Goal: Information Seeking & Learning: Learn about a topic

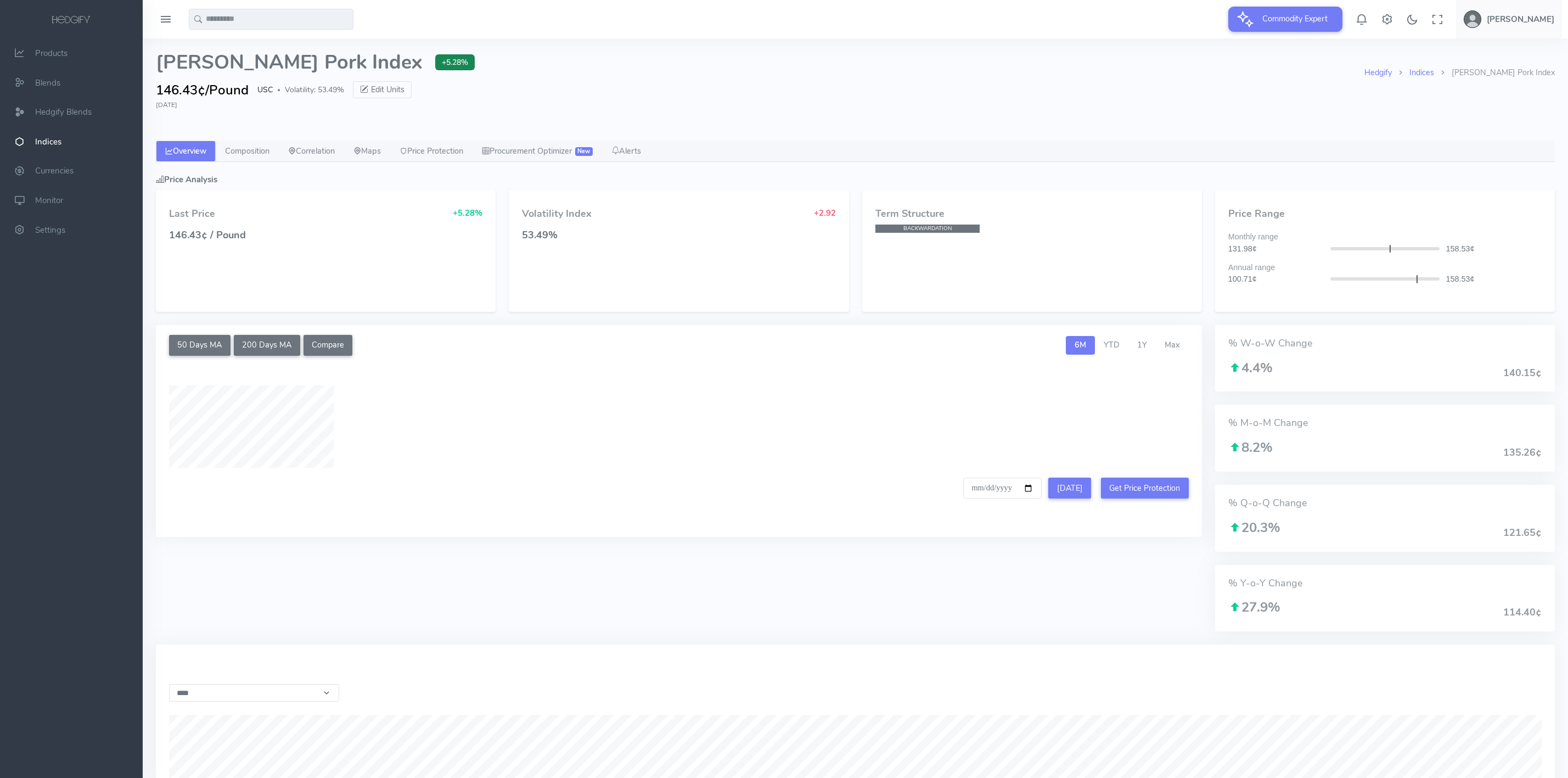
select select "****"
type input "**********"
click at [326, 148] on link "Correlation" at bounding box center [311, 151] width 65 height 22
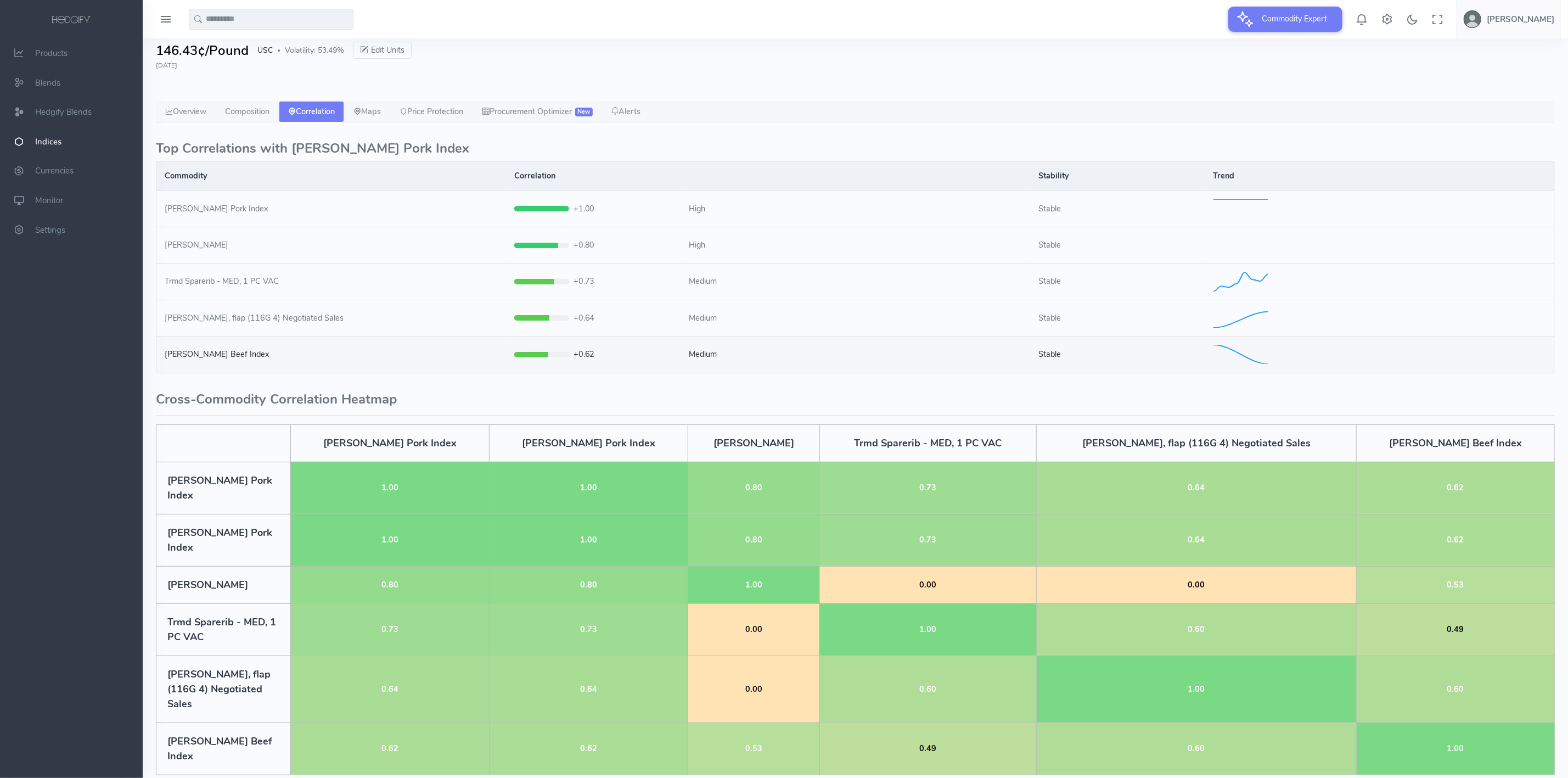
scroll to position [60, 0]
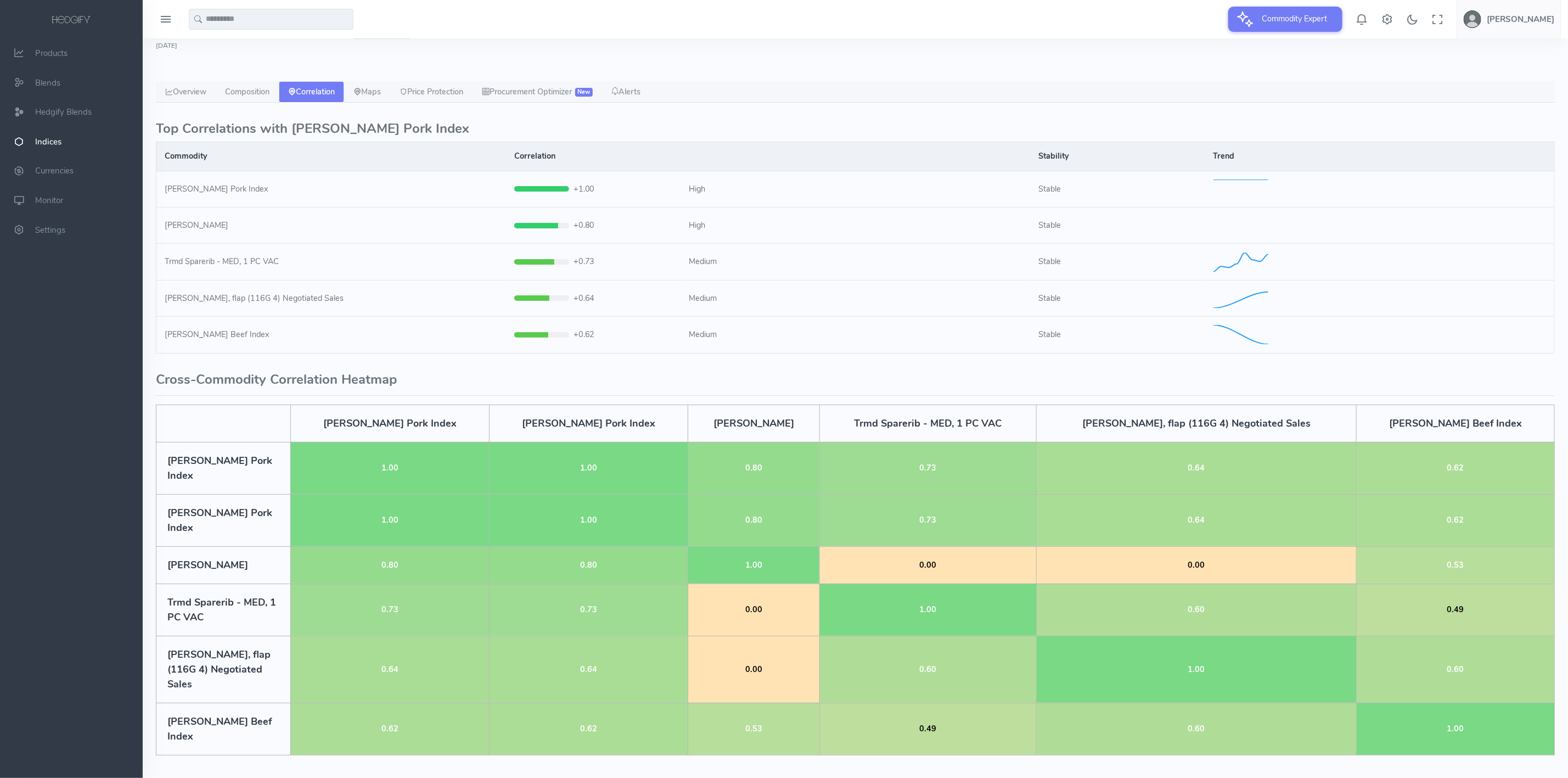
click at [51, 137] on span "Indices" at bounding box center [48, 141] width 27 height 11
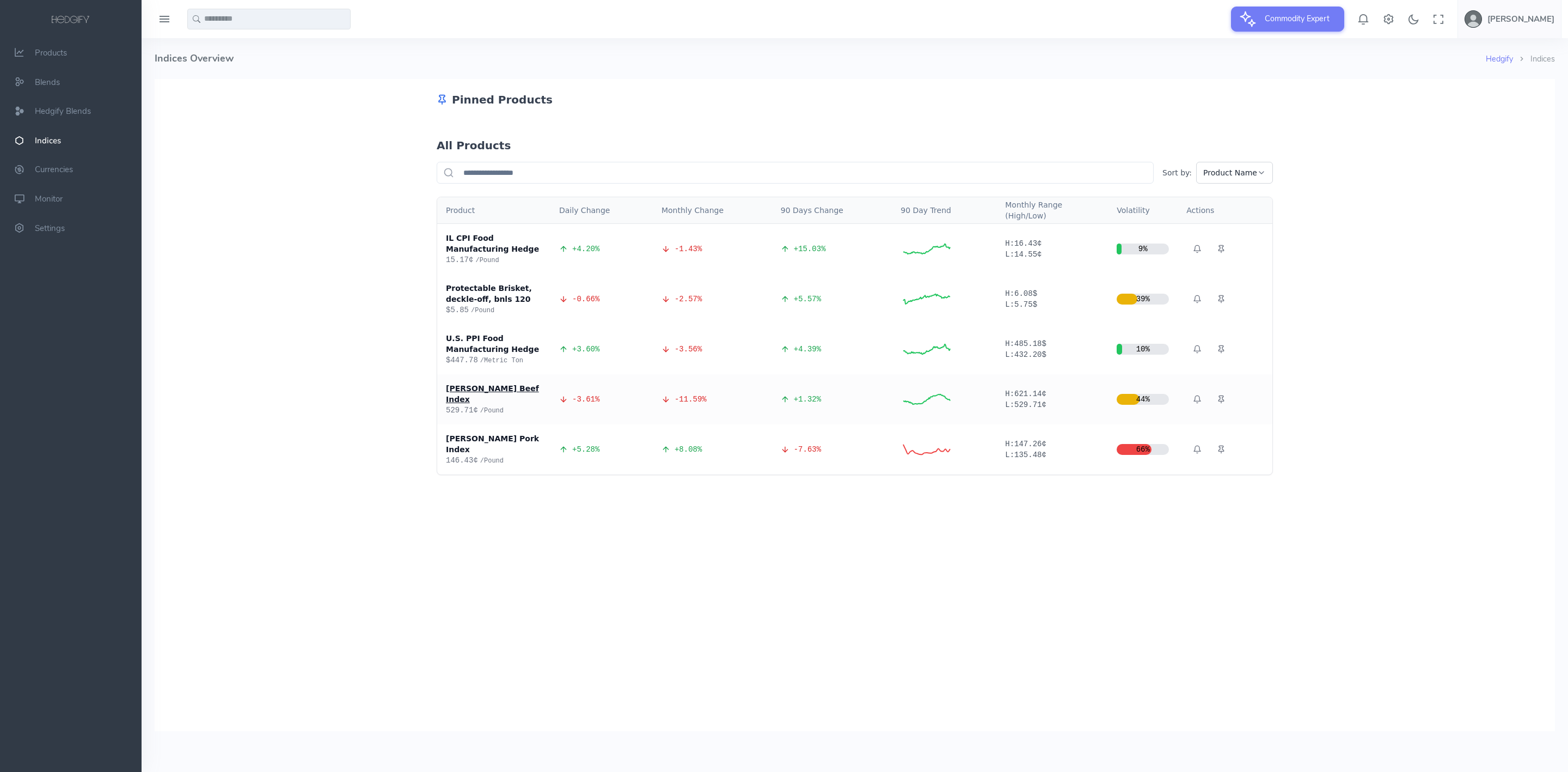
click at [498, 387] on div "[PERSON_NAME] Beef Index" at bounding box center [494, 393] width 96 height 22
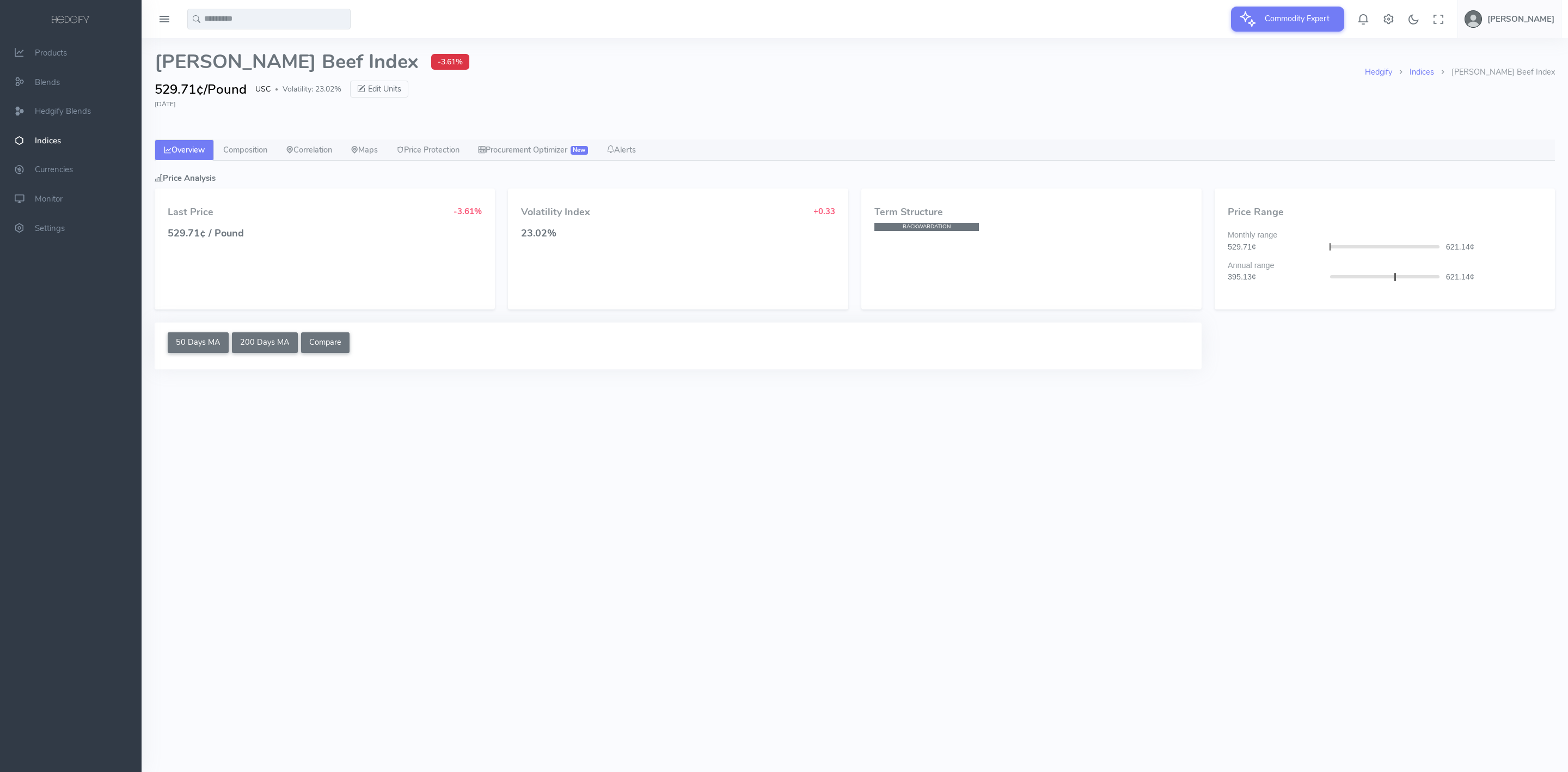
select select "****"
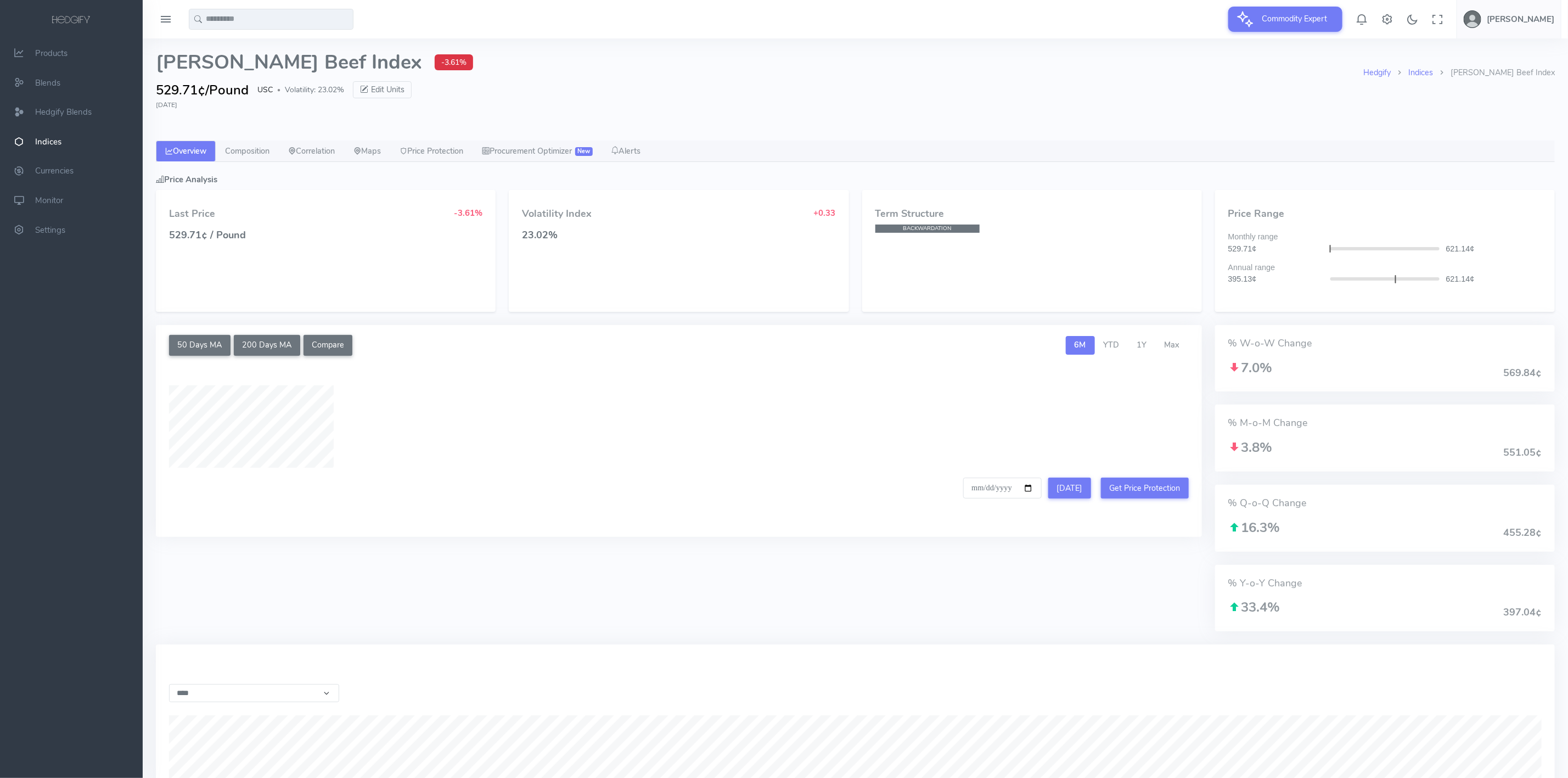
type input "**********"
click at [262, 156] on link "Composition" at bounding box center [247, 151] width 63 height 22
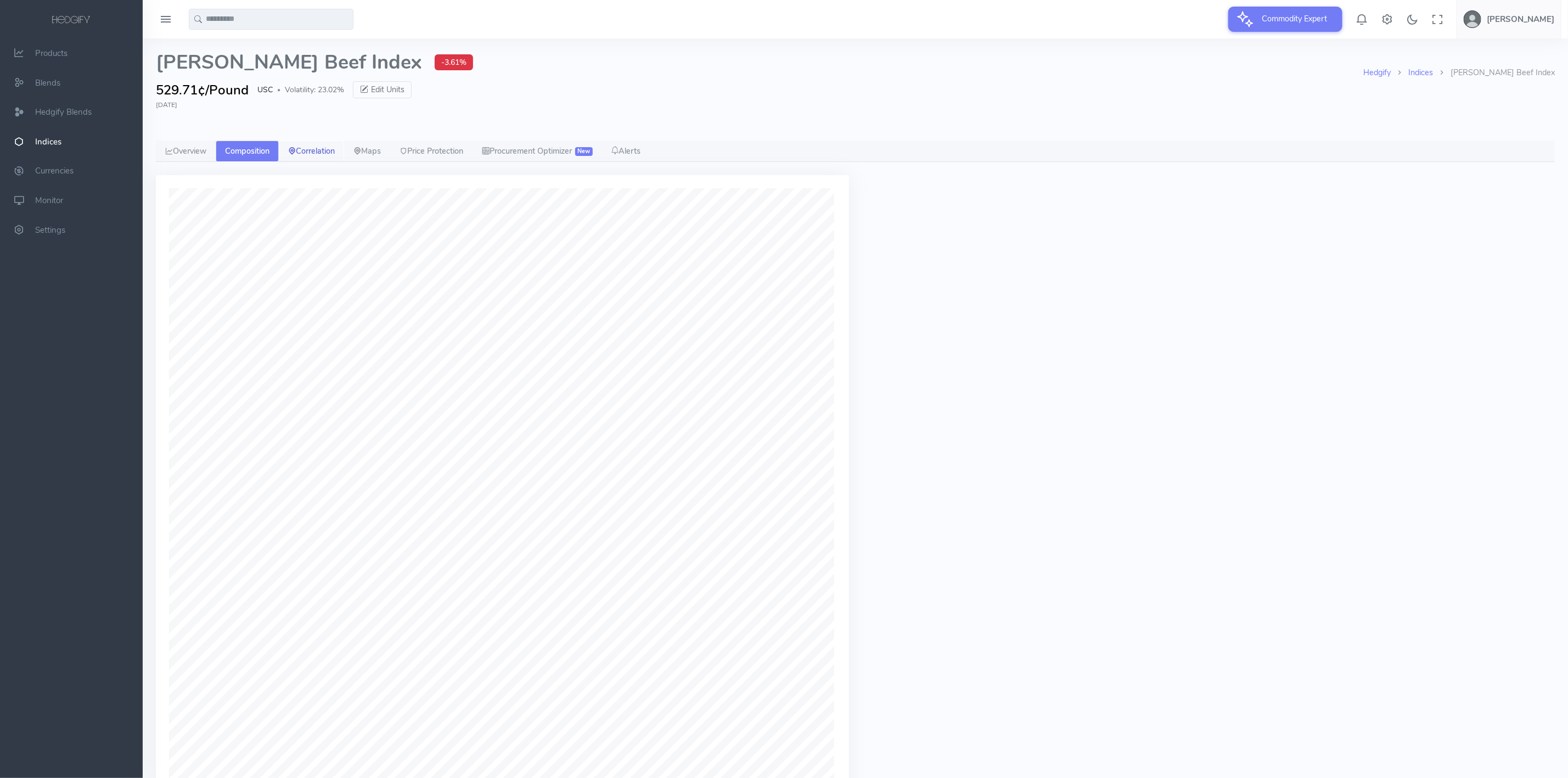
click at [305, 156] on link "Correlation" at bounding box center [311, 151] width 65 height 22
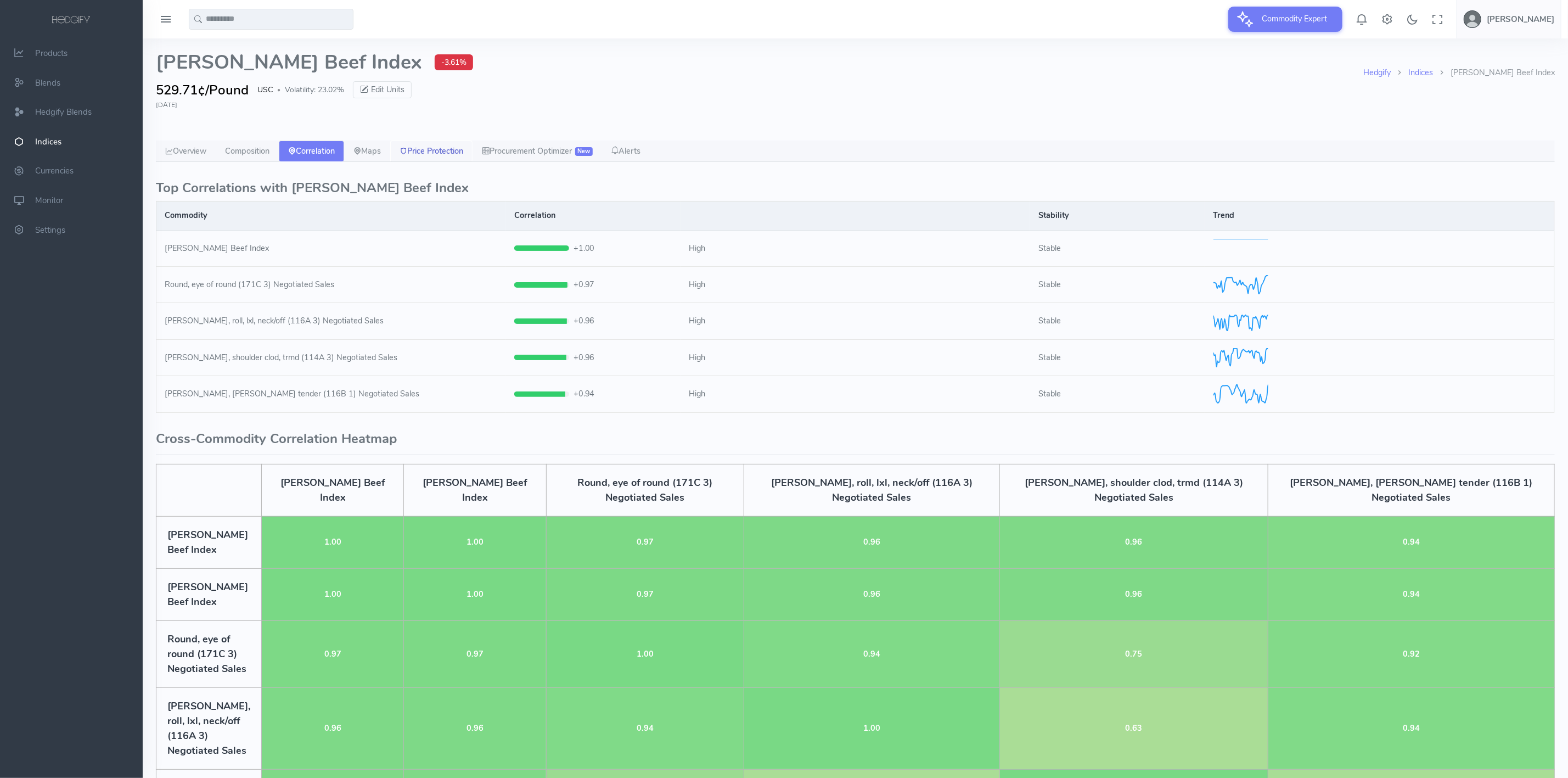
click at [431, 148] on link "Price Protection" at bounding box center [431, 151] width 83 height 22
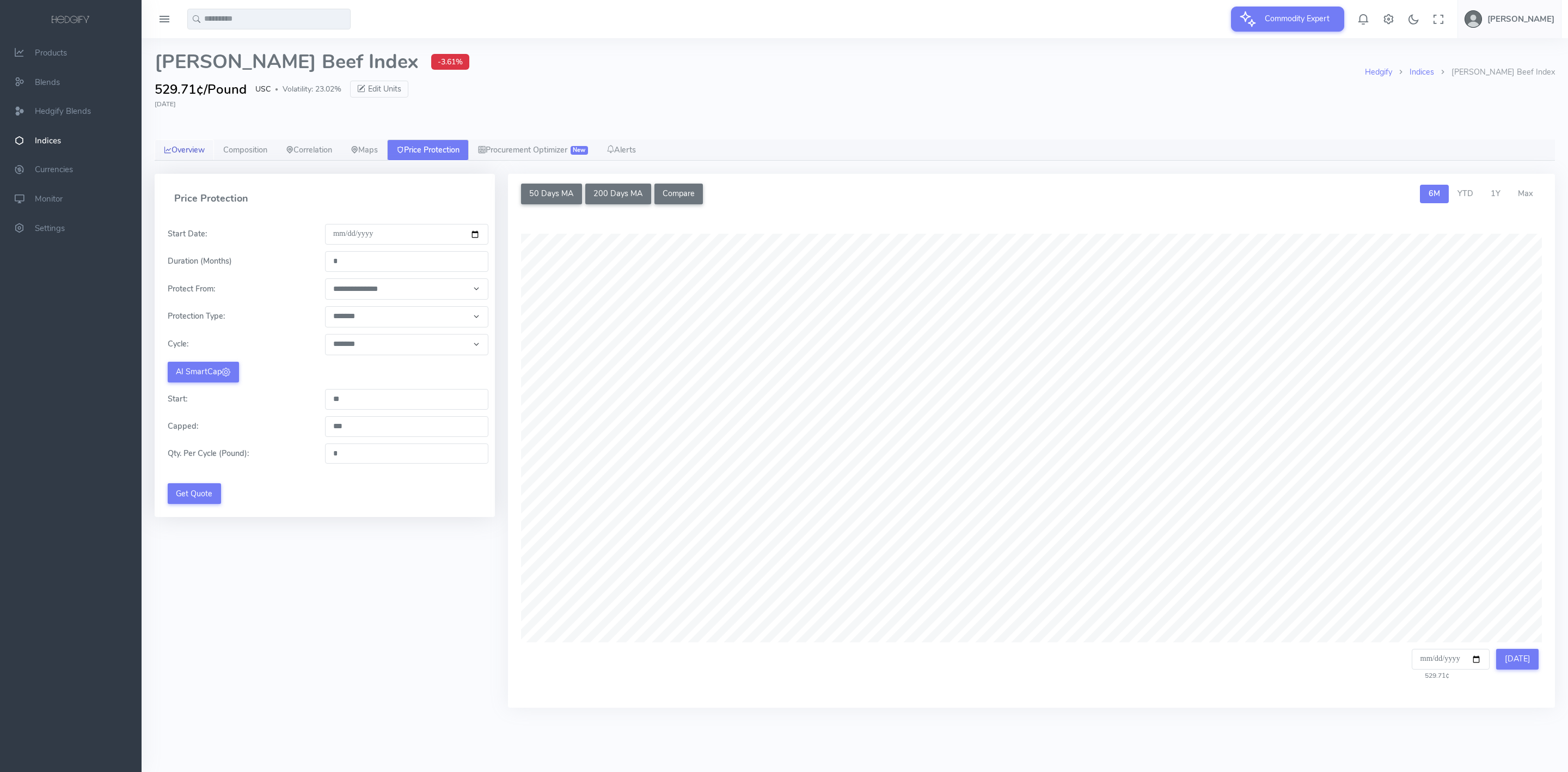
click at [170, 145] on icon at bounding box center [167, 150] width 8 height 11
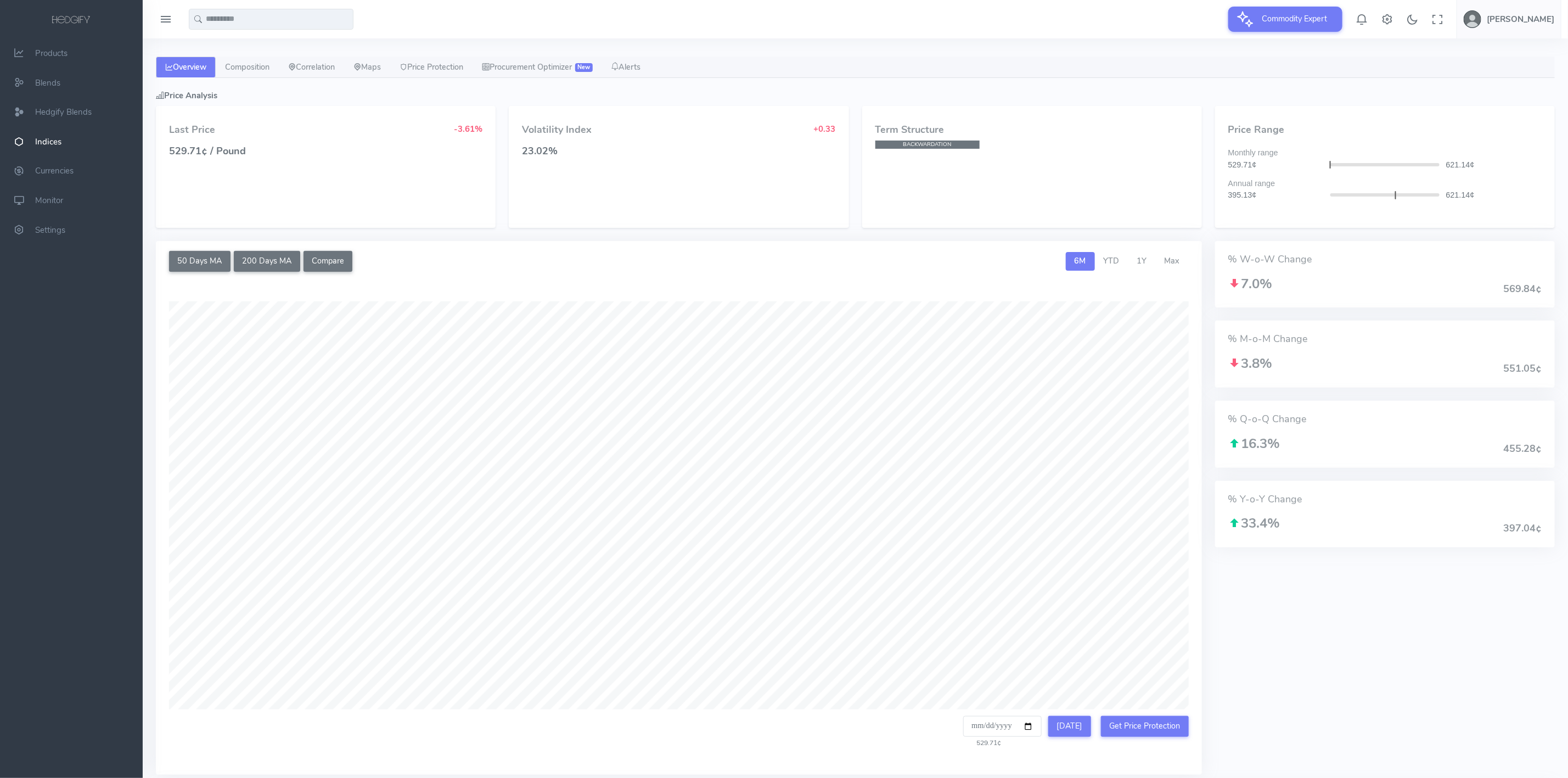
scroll to position [165, 0]
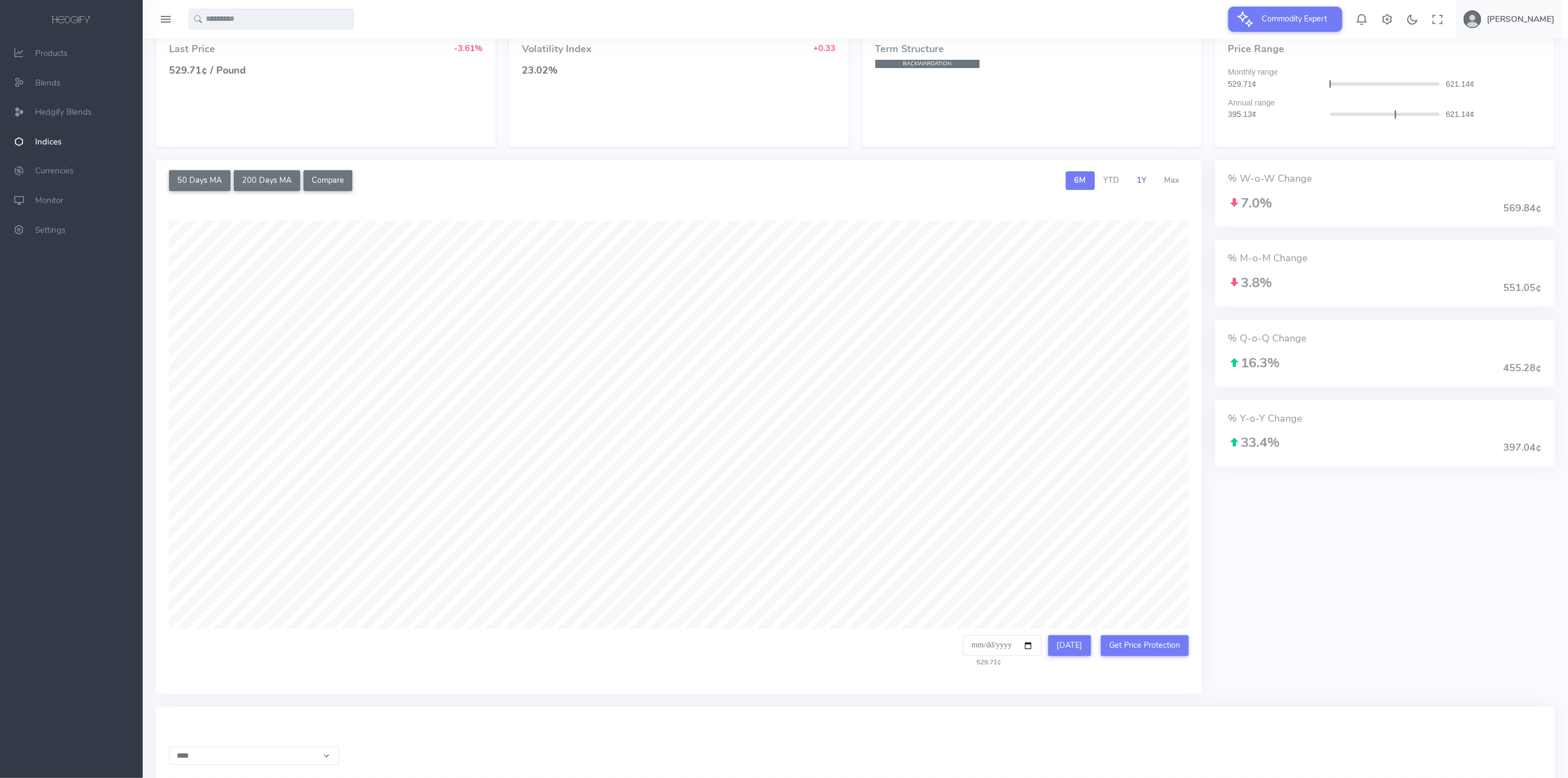
click at [1144, 179] on span "1Y" at bounding box center [1142, 180] width 10 height 11
click at [1179, 183] on span "Max" at bounding box center [1172, 180] width 15 height 11
click at [1149, 184] on link "1Y" at bounding box center [1142, 181] width 27 height 19
click at [43, 109] on span "Hedgify Blends" at bounding box center [63, 112] width 57 height 11
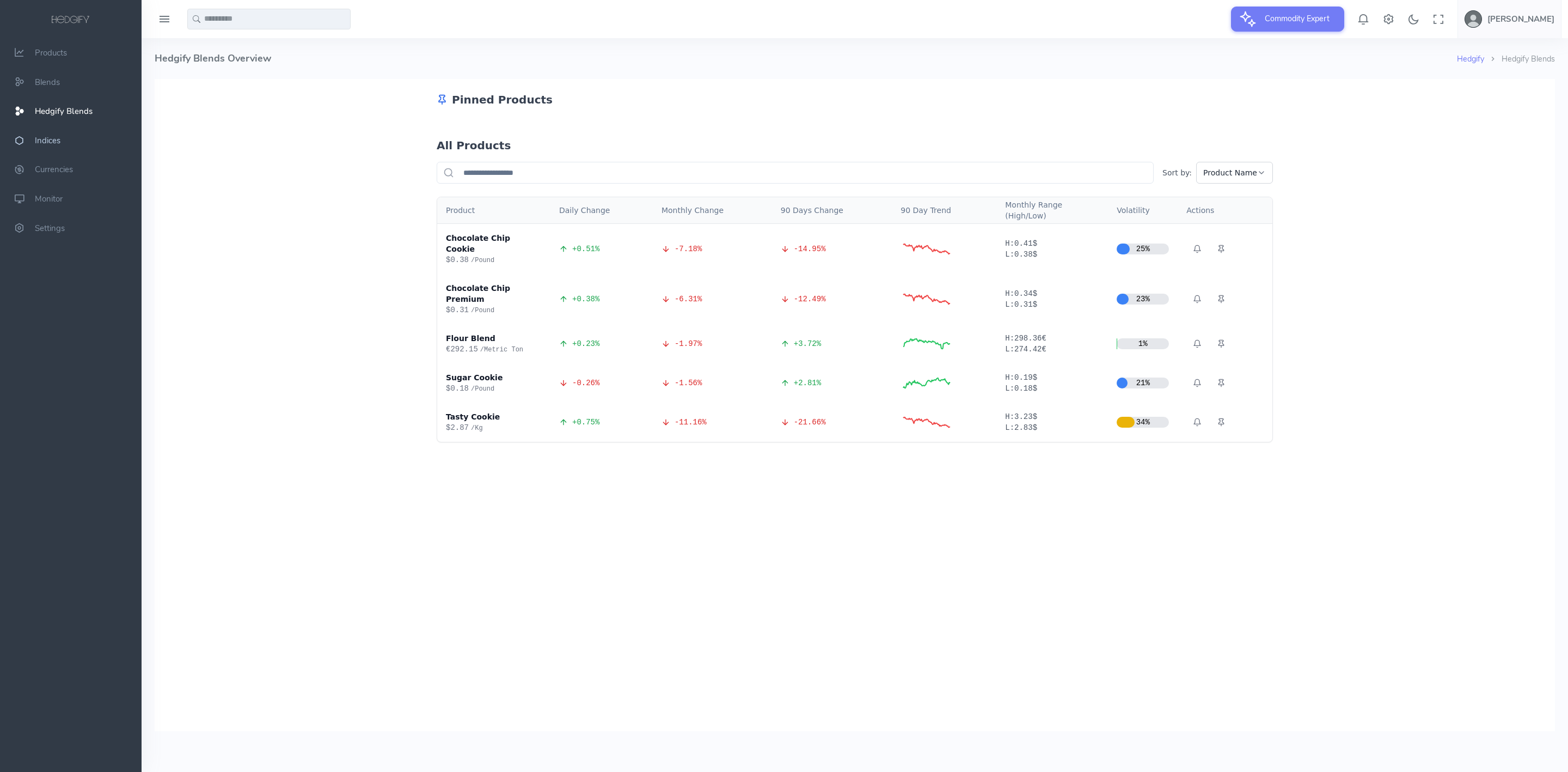
click at [26, 138] on icon "scrollable content" at bounding box center [19, 140] width 27 height 11
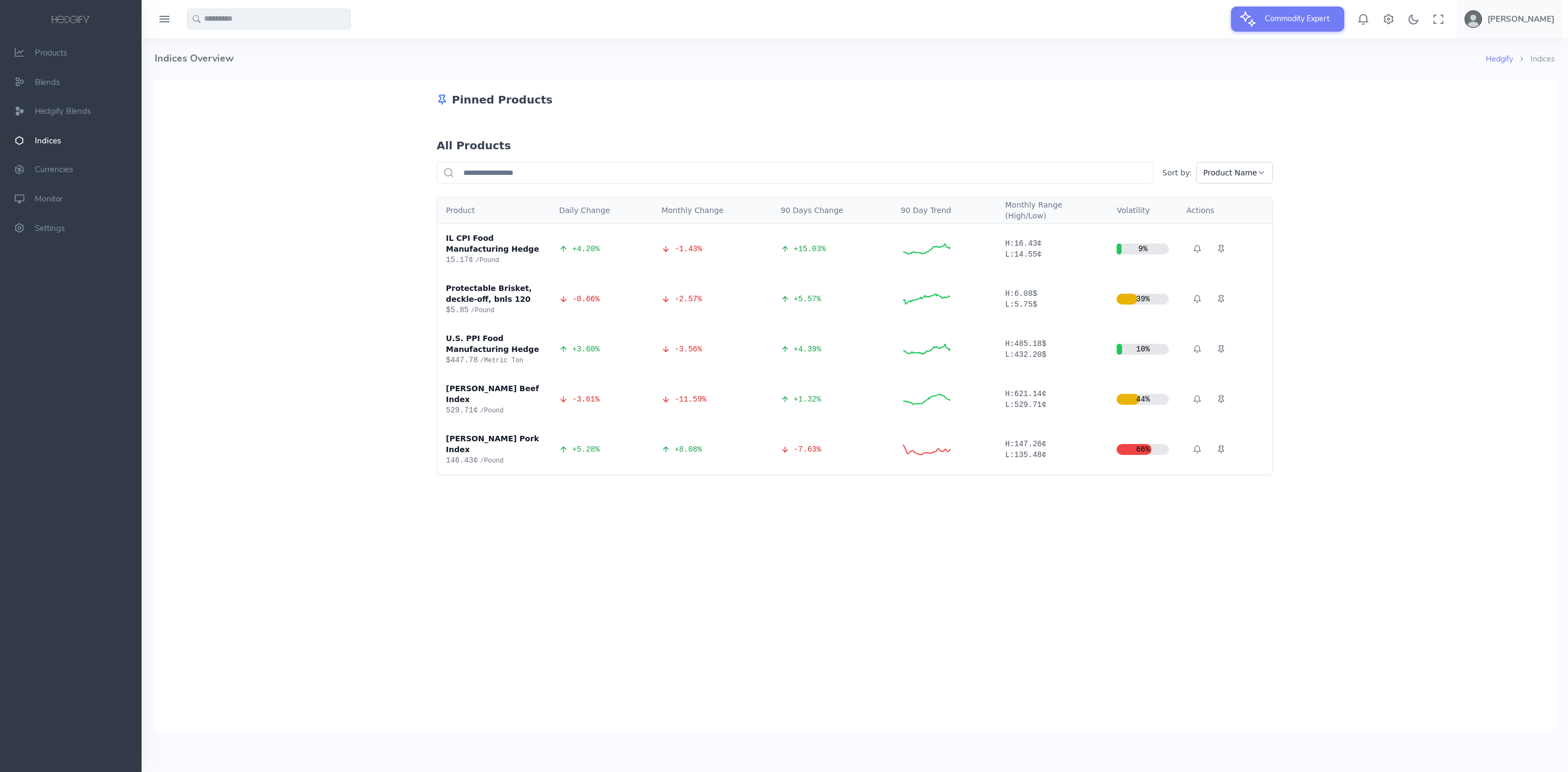
click at [289, 409] on div "Pinned Products All Products Sort by: Product Name Product Daily Change Monthly…" at bounding box center [855, 277] width 1400 height 396
drag, startPoint x: 306, startPoint y: 206, endPoint x: 306, endPoint y: 89, distance: 117.0
click at [306, 200] on div "Pinned Products All Products Sort by: Product Name Product Daily Change Monthly…" at bounding box center [855, 277] width 1400 height 396
